Goal: Information Seeking & Learning: Learn about a topic

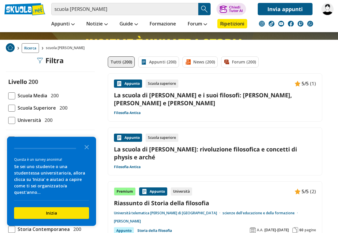
scroll to position [22, 0]
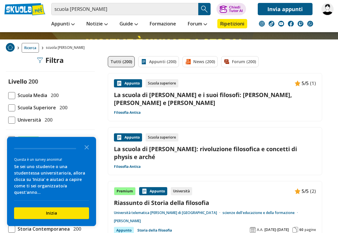
click at [93, 154] on div "Questa è un survey anonima! Se sei uno studente o una studentessa universitario…" at bounding box center [51, 181] width 89 height 89
click at [91, 153] on icon "Close the survey" at bounding box center [87, 147] width 12 height 12
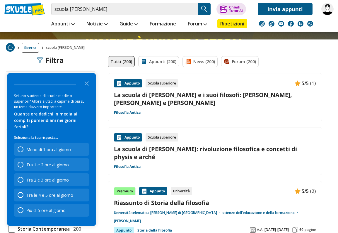
click at [91, 89] on icon "Close the survey" at bounding box center [87, 83] width 12 height 12
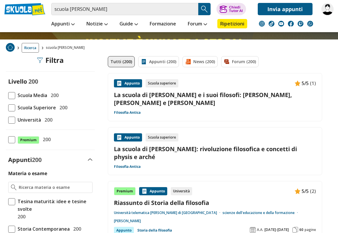
click at [15, 119] on span at bounding box center [11, 120] width 7 height 7
click at [8, 120] on input "Università 200" at bounding box center [8, 120] width 0 height 0
checkbox input "true"
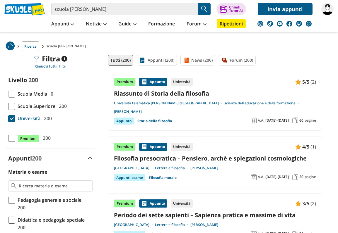
click at [12, 119] on span at bounding box center [11, 118] width 7 height 7
click at [8, 119] on input "Università 200" at bounding box center [8, 119] width 0 height 0
checkbox input "false"
click at [11, 103] on span at bounding box center [11, 106] width 7 height 7
click at [8, 106] on input "Scuola Superiore 200" at bounding box center [8, 106] width 0 height 0
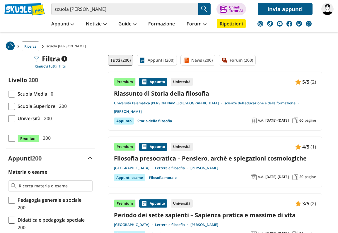
checkbox input "true"
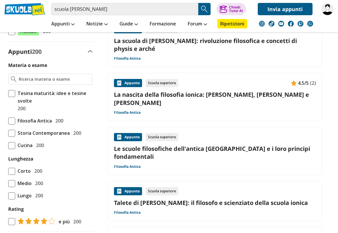
scroll to position [155, 0]
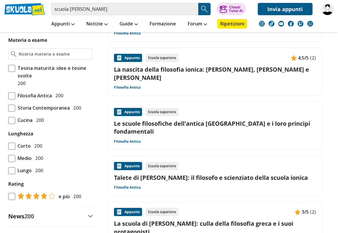
click at [13, 158] on span at bounding box center [11, 158] width 7 height 7
click at [8, 158] on input "Medio 200" at bounding box center [8, 158] width 0 height 0
checkbox input "true"
click at [10, 169] on span at bounding box center [11, 170] width 7 height 7
click at [8, 171] on input "Lungo 200" at bounding box center [8, 171] width 0 height 0
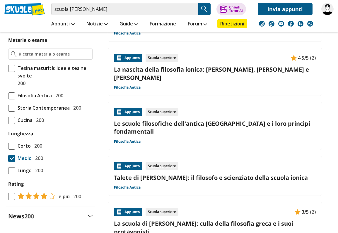
checkbox input "true"
checkbox input "false"
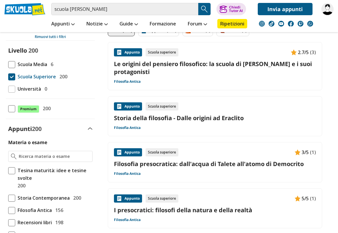
scroll to position [54, 0]
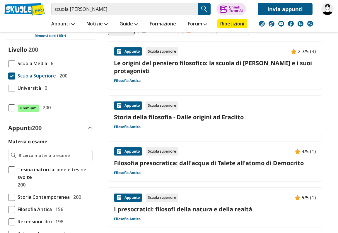
click at [249, 209] on link "I presocratici: filosofi della natura e della realtà" at bounding box center [215, 210] width 202 height 8
